Goal: Task Accomplishment & Management: Manage account settings

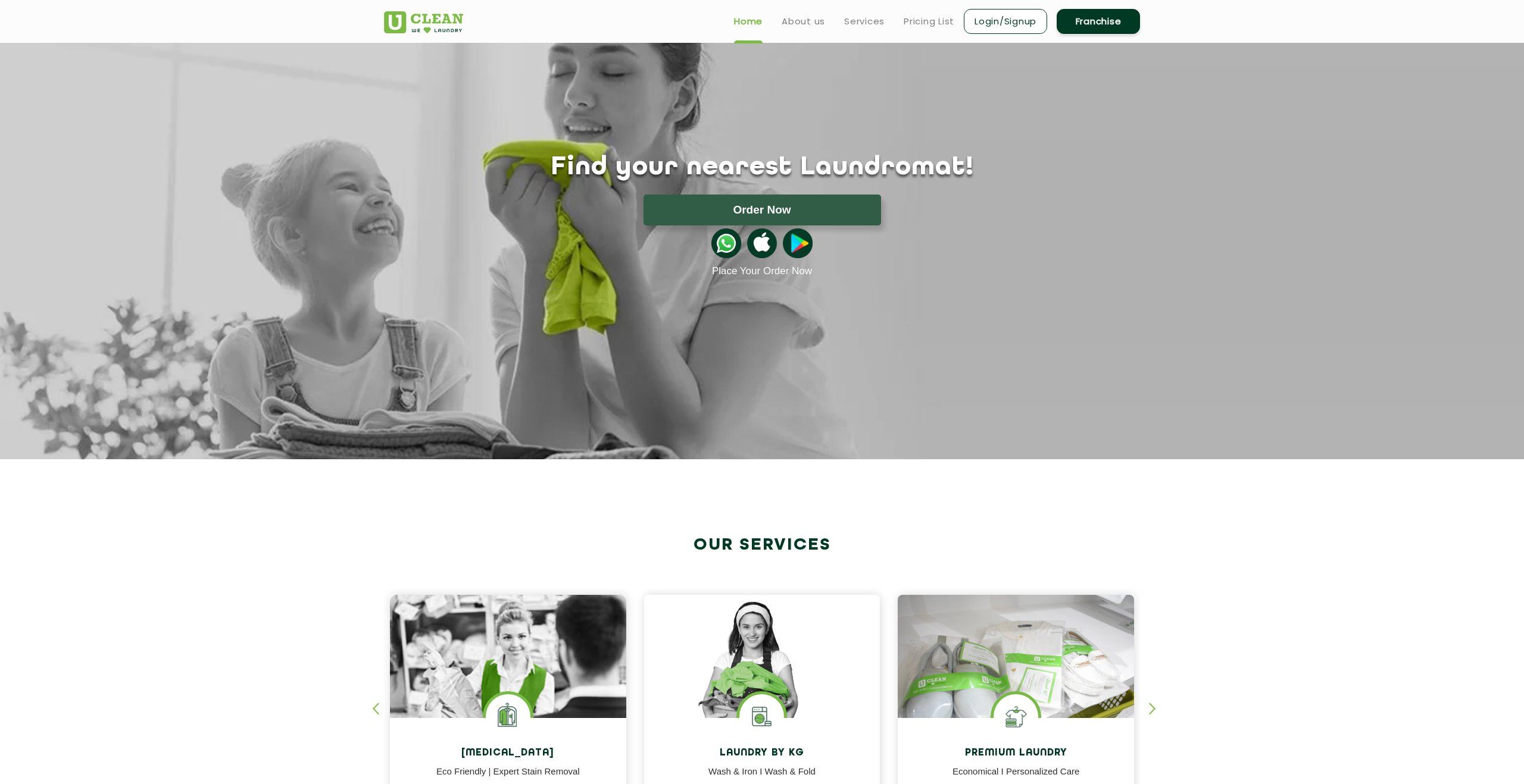
click at [1005, 24] on link "Login/Signup" at bounding box center [1006, 21] width 84 height 25
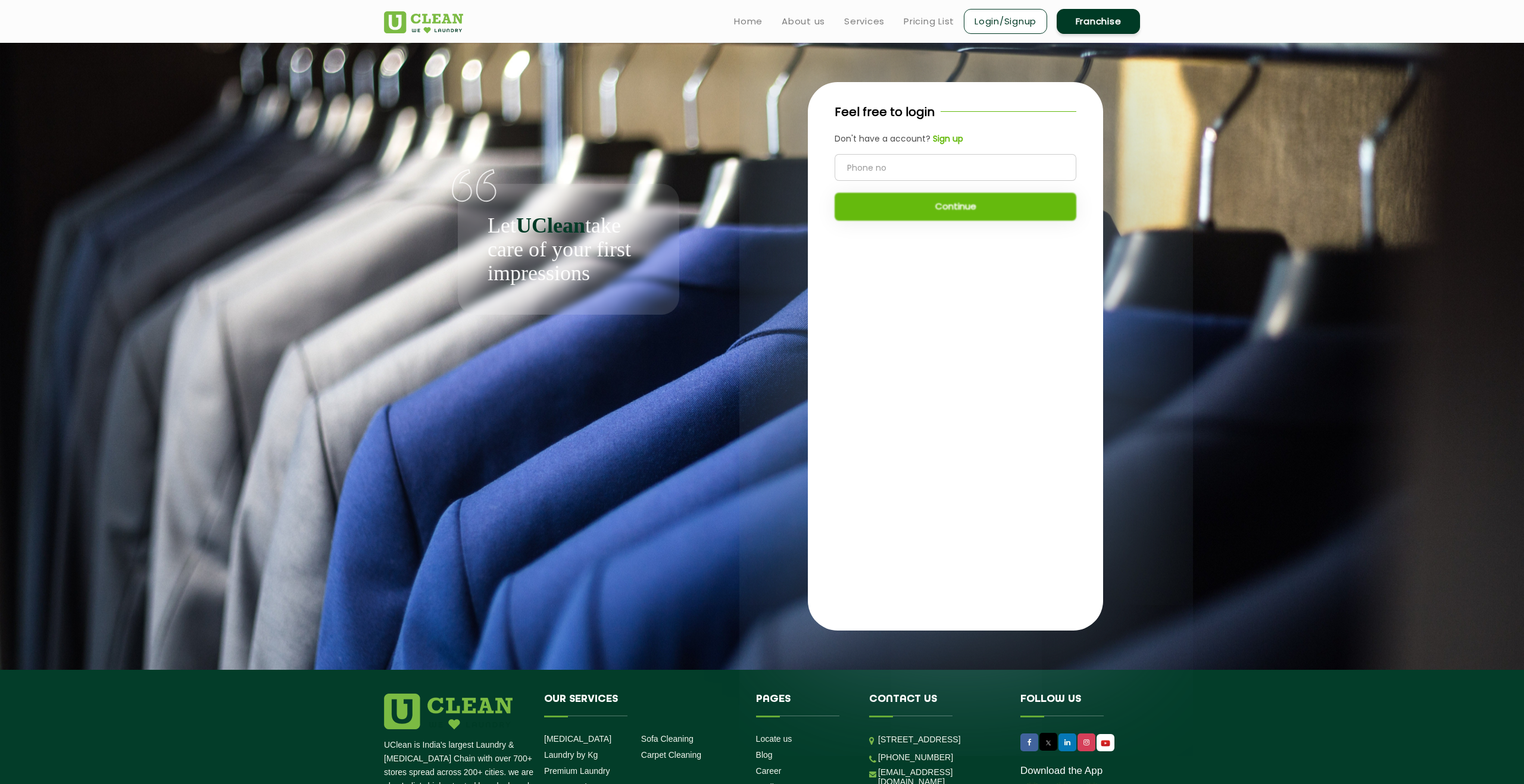
click at [891, 169] on input "tel" at bounding box center [955, 167] width 241 height 27
type input "9742290728"
click at [930, 205] on button "Continue" at bounding box center [955, 207] width 241 height 28
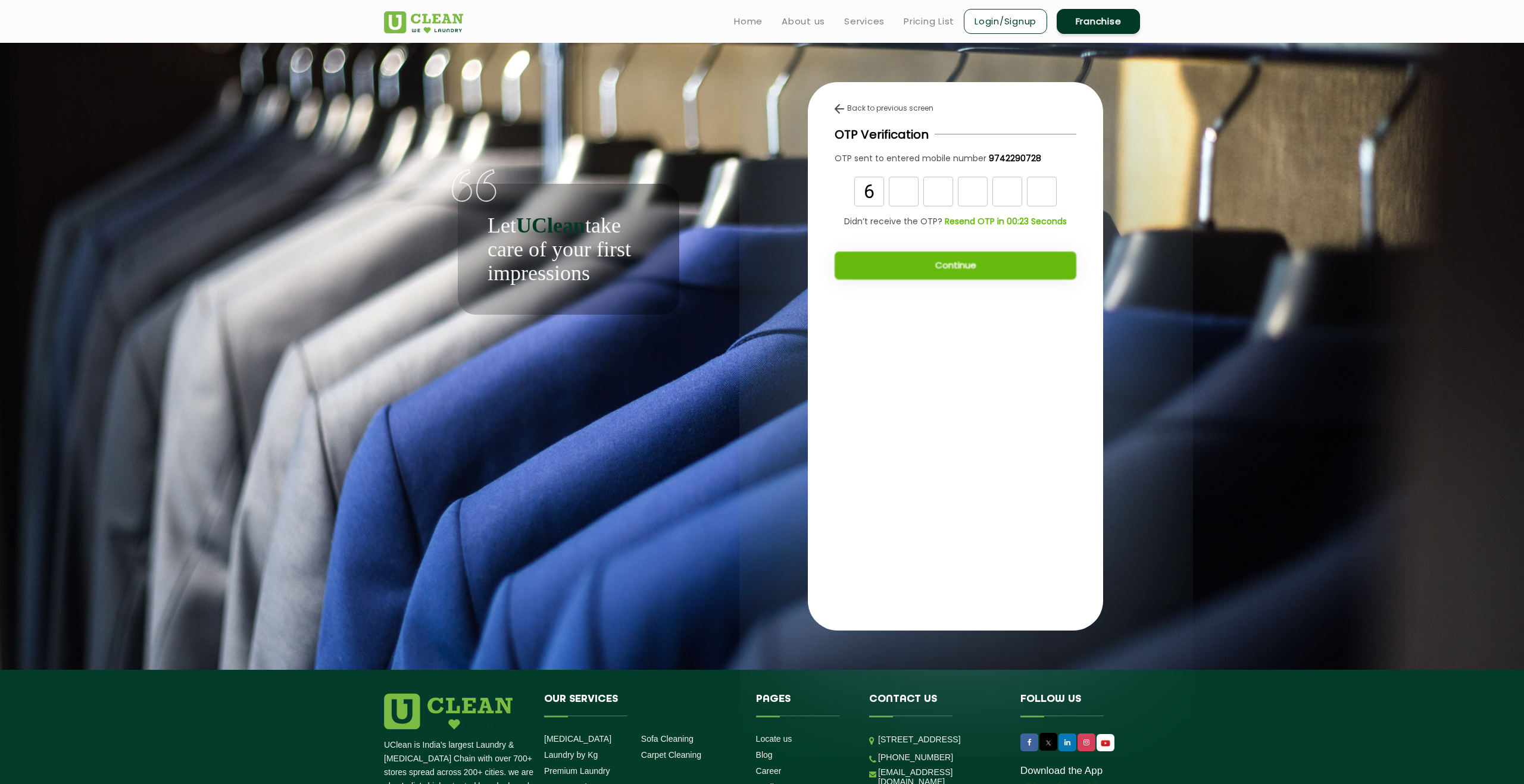
type input "6"
type input "9"
type input "0"
type input "6"
type input "0"
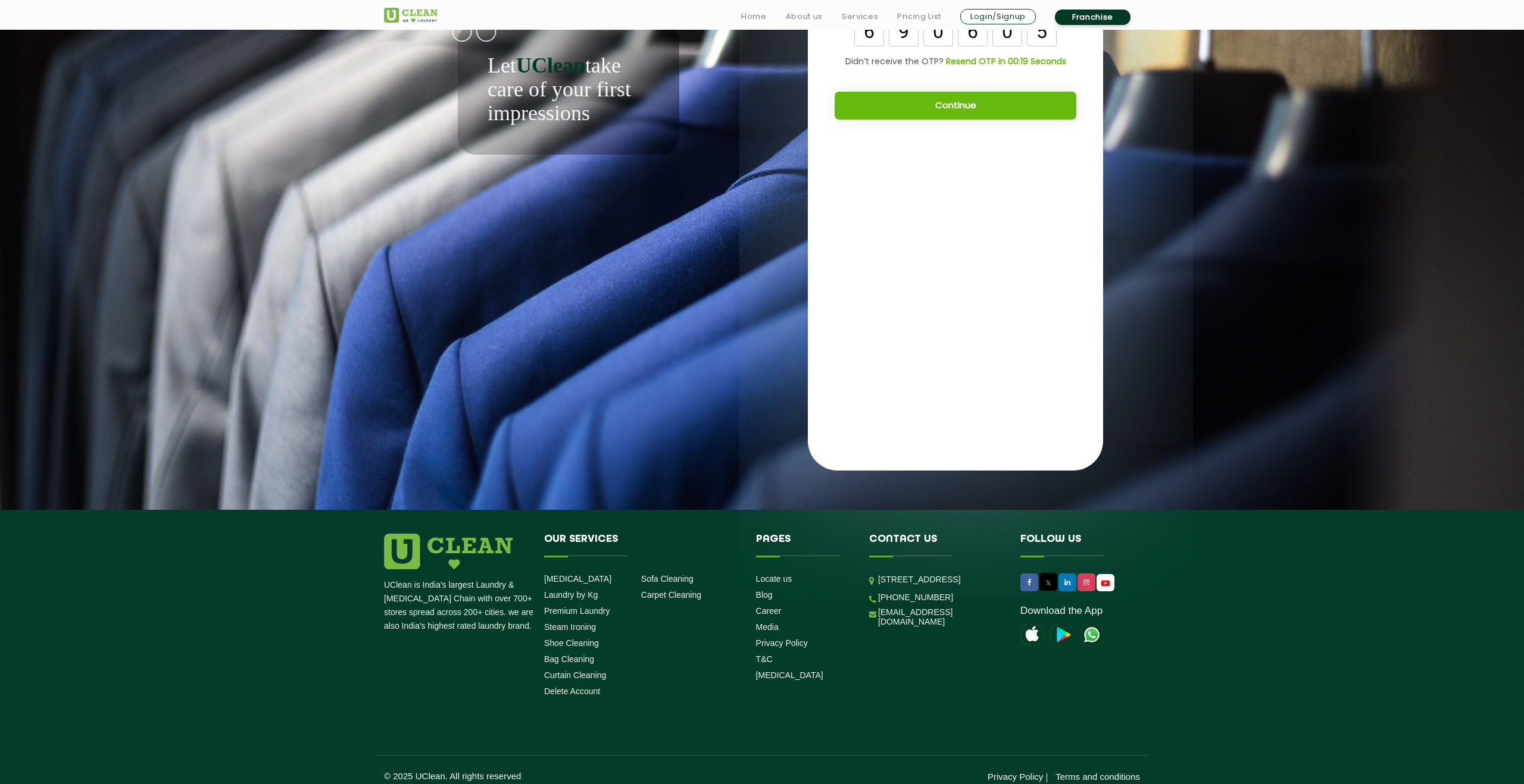
scroll to position [171, 0]
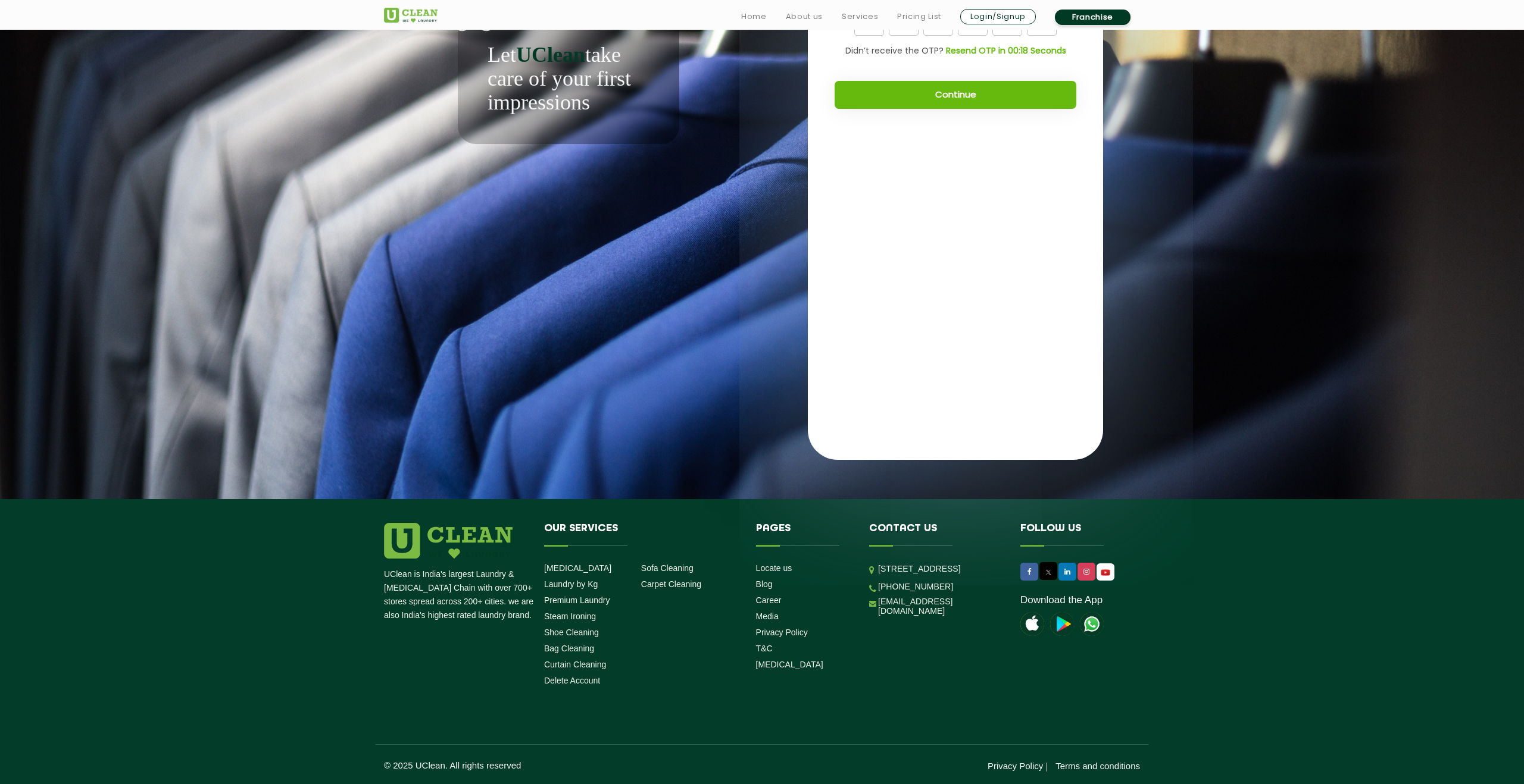
type input "5"
click at [943, 92] on button "Continue" at bounding box center [955, 95] width 241 height 28
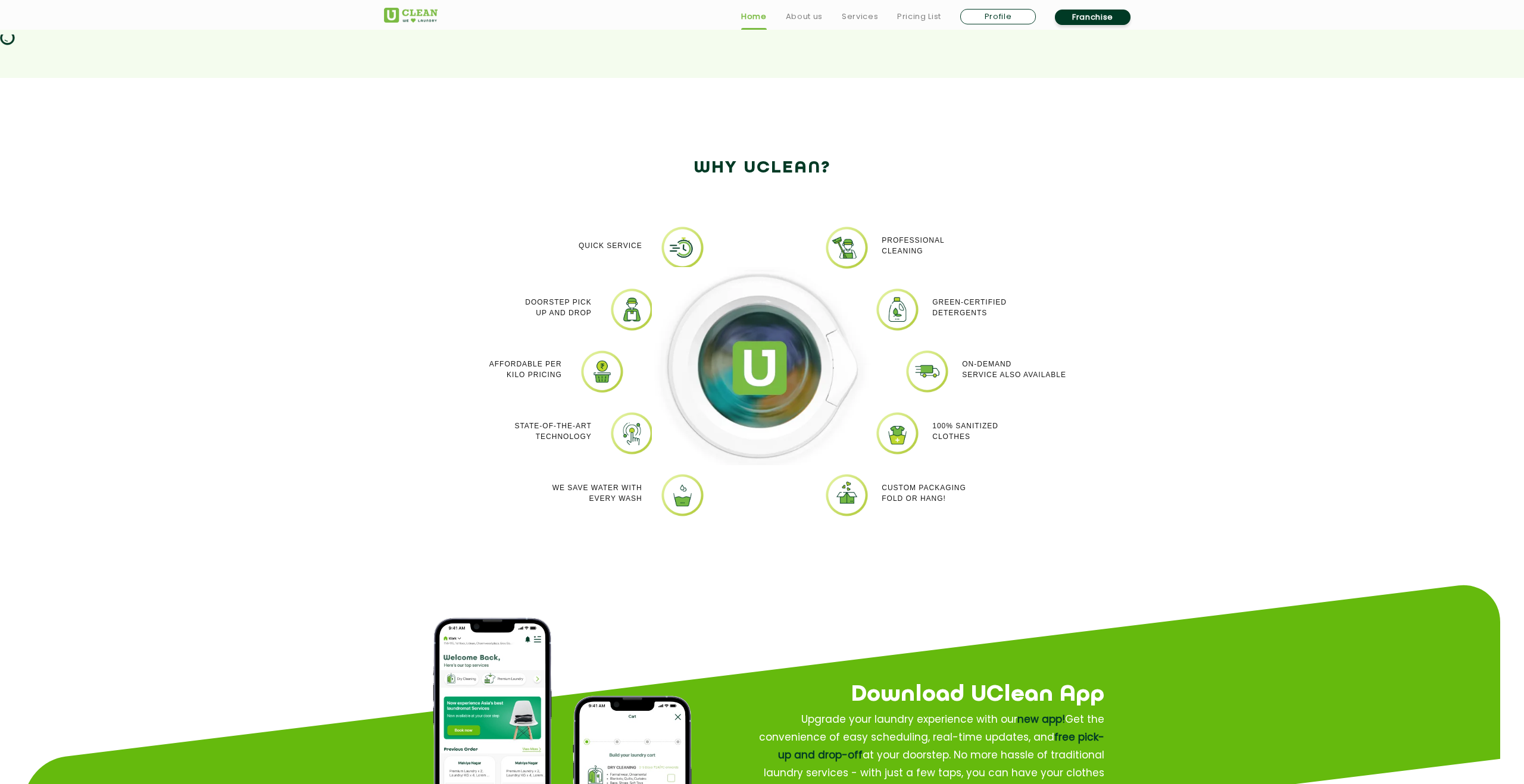
scroll to position [989, 0]
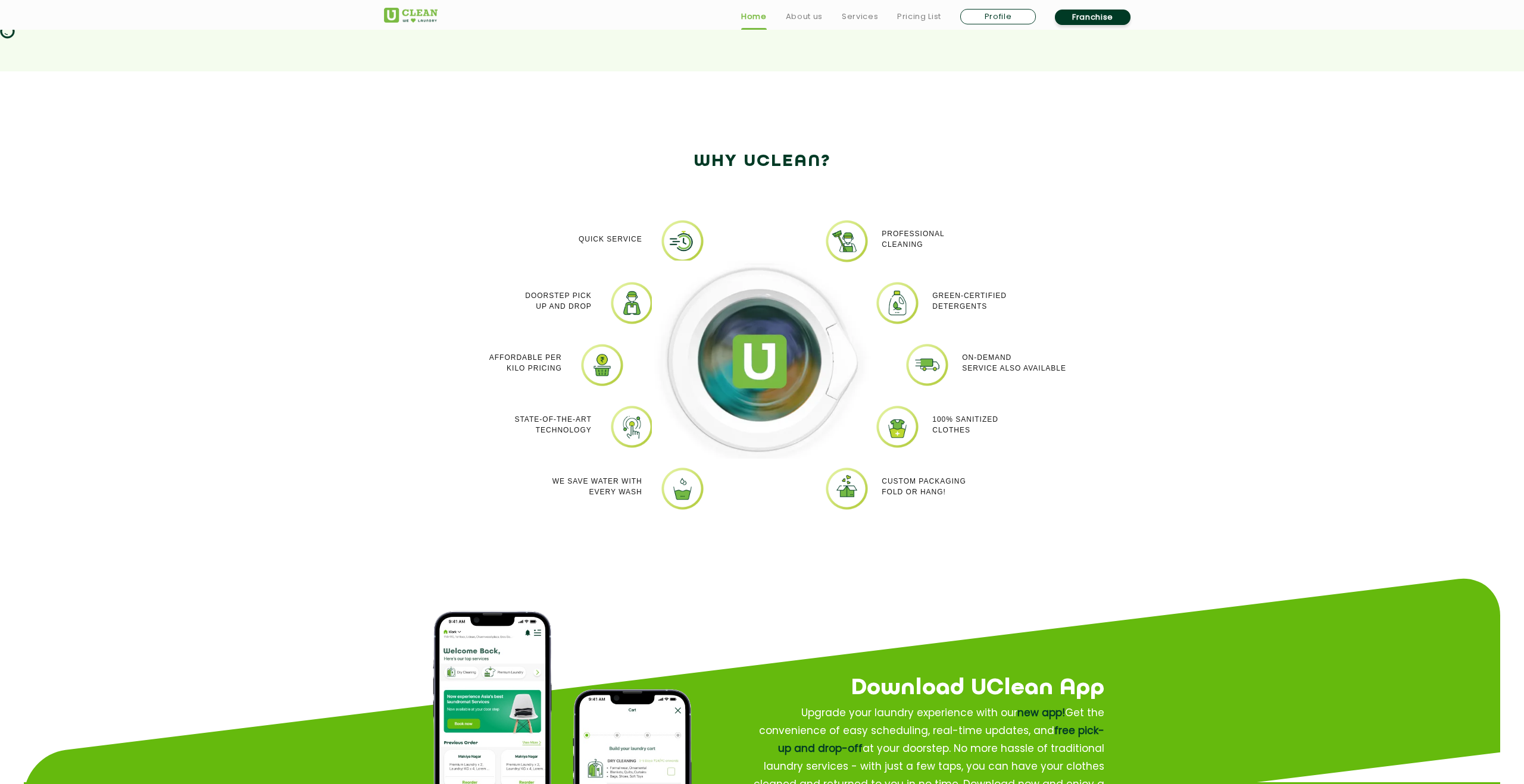
click at [994, 14] on link "Profile" at bounding box center [998, 16] width 76 height 15
select select
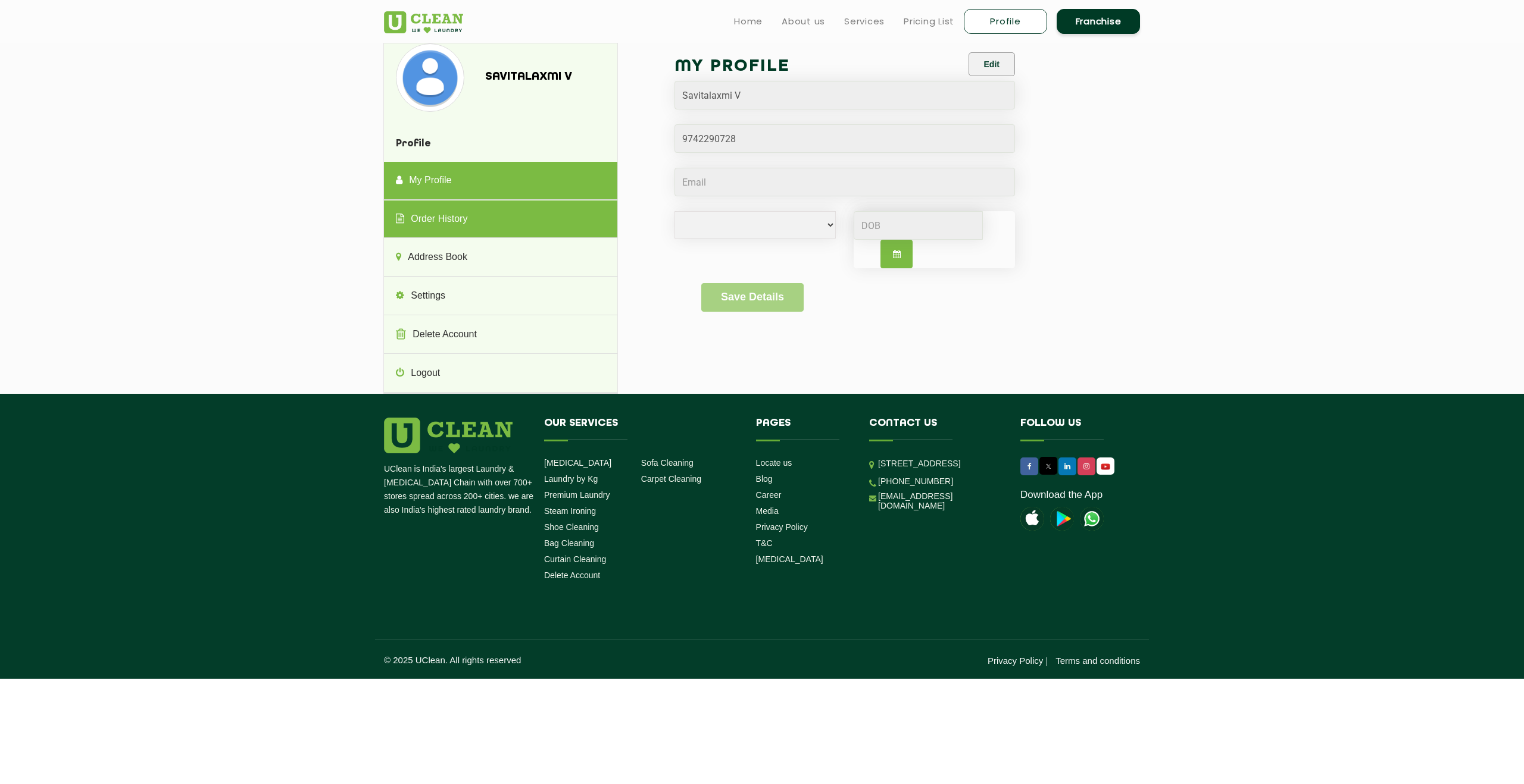
click at [546, 221] on link "Order History" at bounding box center [500, 219] width 233 height 38
